Goal: Go to known website: Access a specific website the user already knows

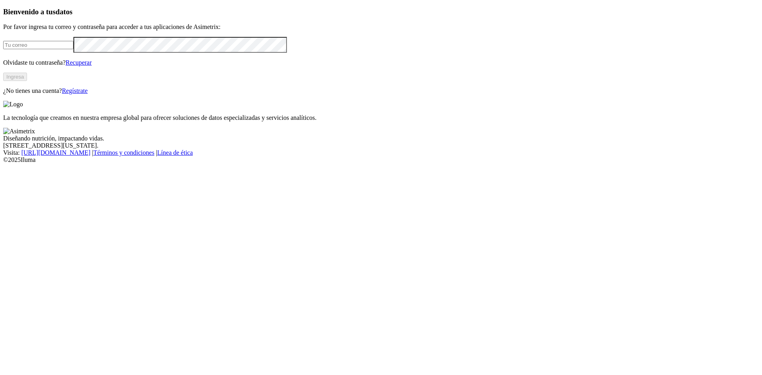
type input "[EMAIL_ADDRESS][DOMAIN_NAME]"
click at [27, 81] on button "Ingresa" at bounding box center [15, 77] width 24 height 8
